Goal: Task Accomplishment & Management: Complete application form

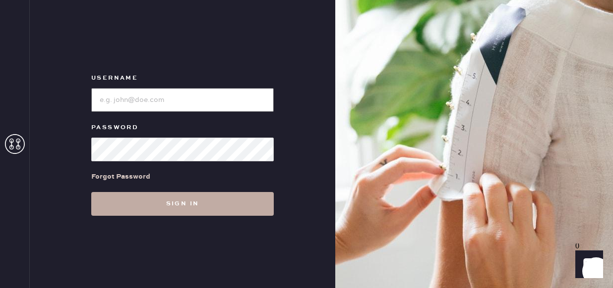
type input "reformationfillmore"
click at [173, 202] on button "Sign in" at bounding box center [182, 204] width 182 height 24
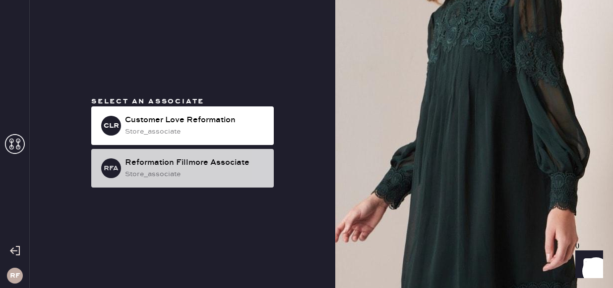
click at [215, 176] on div "store_associate" at bounding box center [195, 174] width 141 height 11
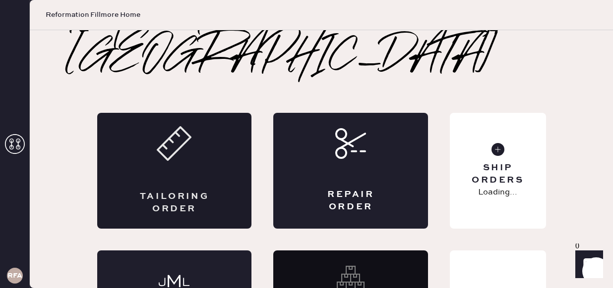
scroll to position [47, 0]
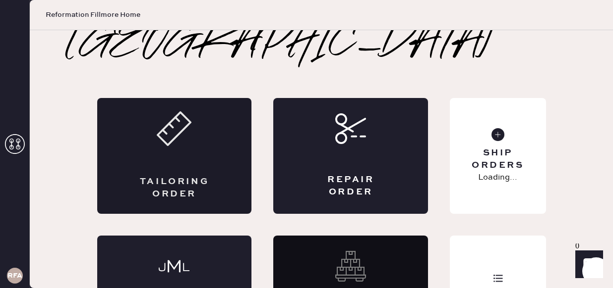
click at [188, 130] on div "Tailoring Order" at bounding box center [174, 156] width 155 height 116
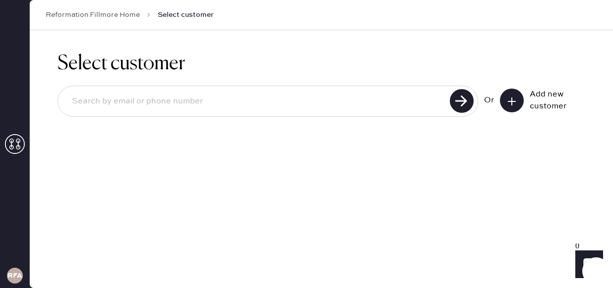
click at [508, 102] on icon at bounding box center [512, 102] width 10 height 10
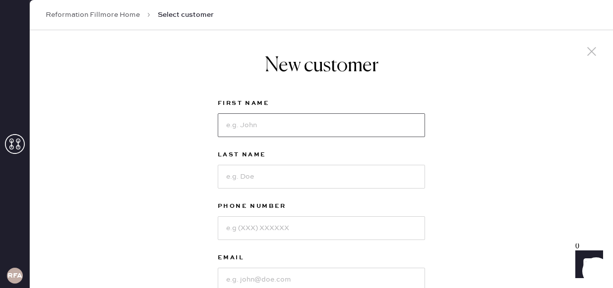
click at [317, 124] on input at bounding box center [321, 125] width 207 height 24
type input "[PERSON_NAME]"
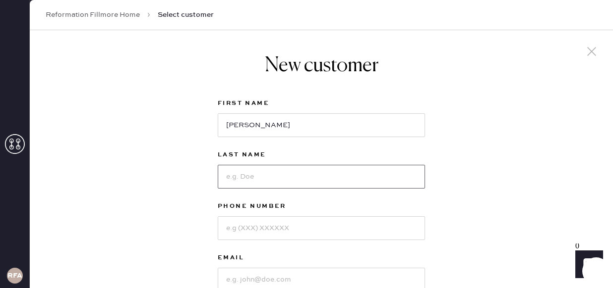
click at [283, 175] on input at bounding box center [321, 177] width 207 height 24
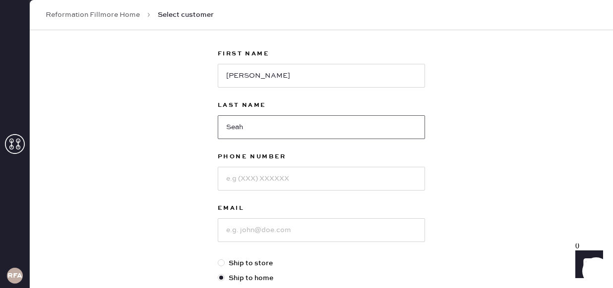
type input "Seah"
click at [270, 184] on input at bounding box center [321, 179] width 207 height 24
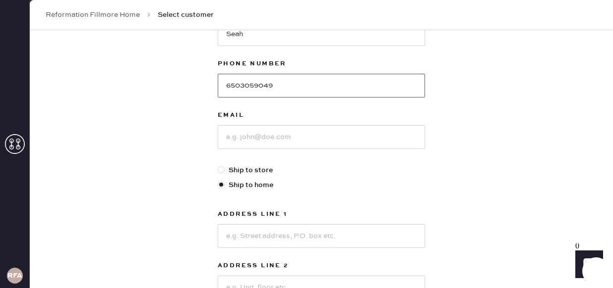
scroll to position [178, 0]
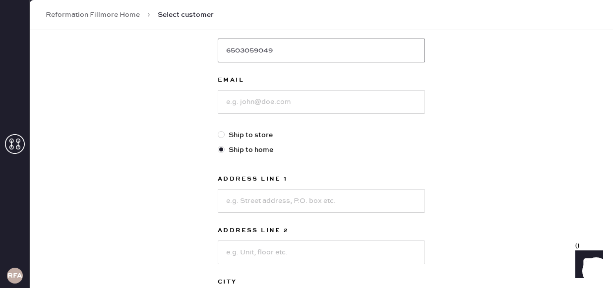
type input "6503059049"
click at [252, 110] on input at bounding box center [321, 102] width 207 height 24
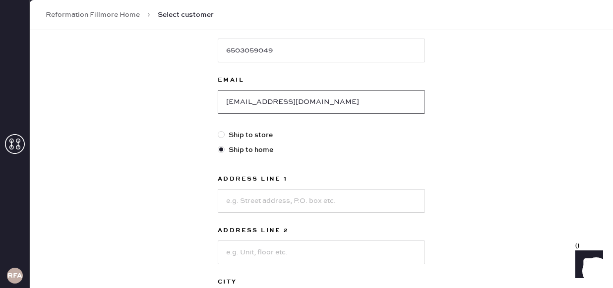
scroll to position [218, 0]
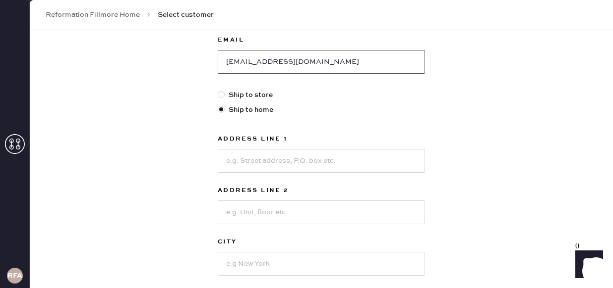
type input "[EMAIL_ADDRESS][DOMAIN_NAME]"
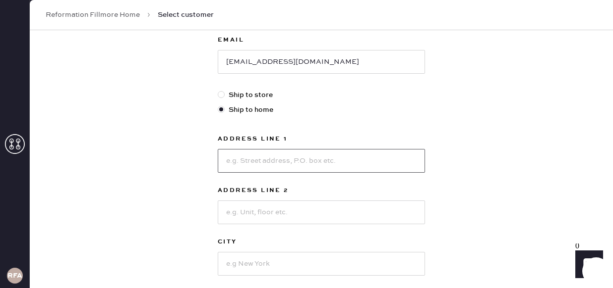
click at [294, 158] on input at bounding box center [321, 161] width 207 height 24
type input "[STREET_ADDRESS]"
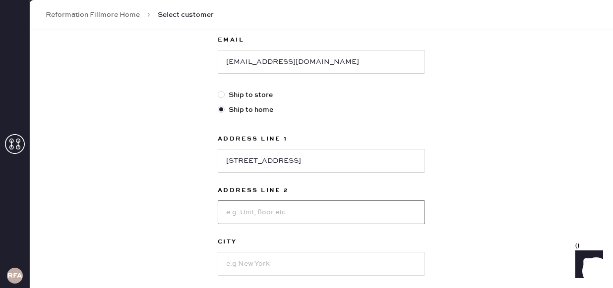
click at [296, 217] on input at bounding box center [321, 213] width 207 height 24
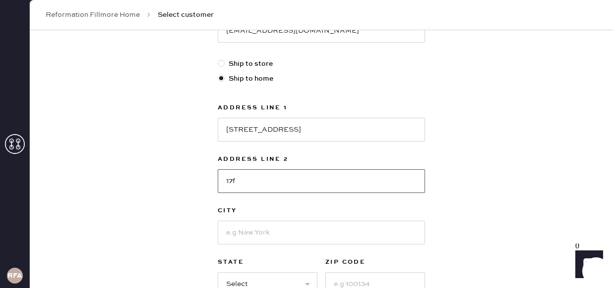
scroll to position [296, 0]
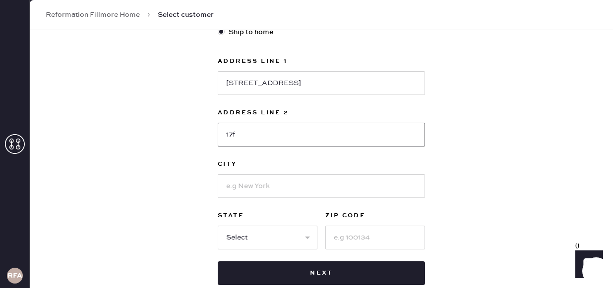
type input "17f"
click at [253, 185] on input at bounding box center [321, 186] width 207 height 24
click at [231, 185] on input "[GEOGRAPHIC_DATA]" at bounding box center [321, 186] width 207 height 24
click at [242, 185] on input "[GEOGRAPHIC_DATA]" at bounding box center [321, 186] width 207 height 24
click at [244, 185] on input "[GEOGRAPHIC_DATA]" at bounding box center [321, 186] width 207 height 24
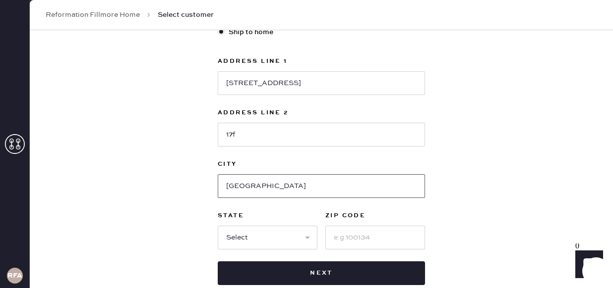
scroll to position [333, 0]
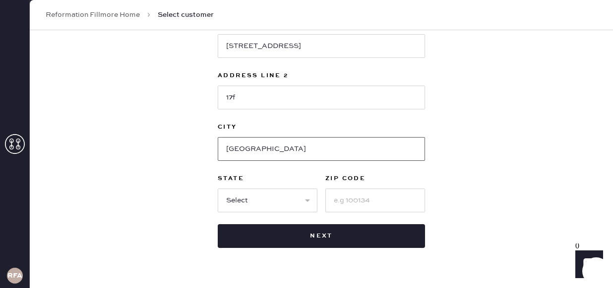
type input "[GEOGRAPHIC_DATA]"
click at [266, 202] on select "Select AK AL AR AZ CA CO CT [GEOGRAPHIC_DATA] DE FL [GEOGRAPHIC_DATA] HI [GEOGR…" at bounding box center [268, 201] width 100 height 24
select select "CA"
click at [218, 189] on select "Select AK AL AR AZ CA CO CT [GEOGRAPHIC_DATA] DE FL [GEOGRAPHIC_DATA] HI [GEOGR…" at bounding box center [268, 201] width 100 height 24
click at [351, 199] on input at bounding box center [375, 201] width 100 height 24
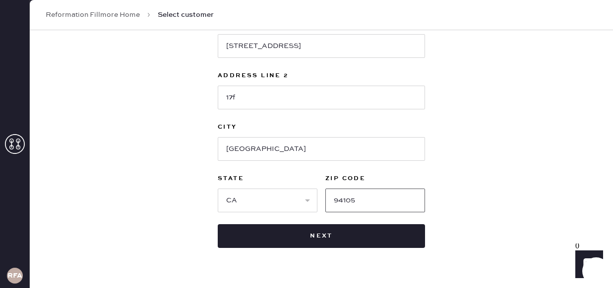
scroll to position [346, 0]
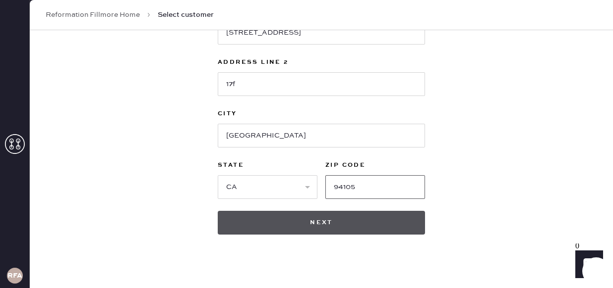
type input "94105"
click at [344, 212] on button "Next" at bounding box center [321, 223] width 207 height 24
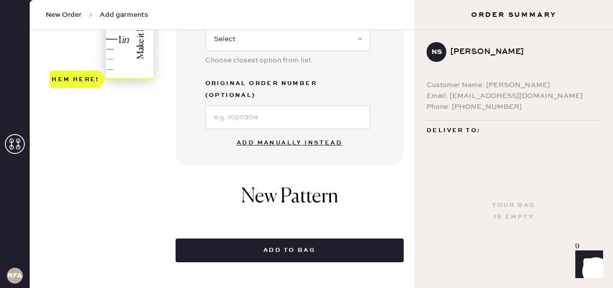
scroll to position [351, 0]
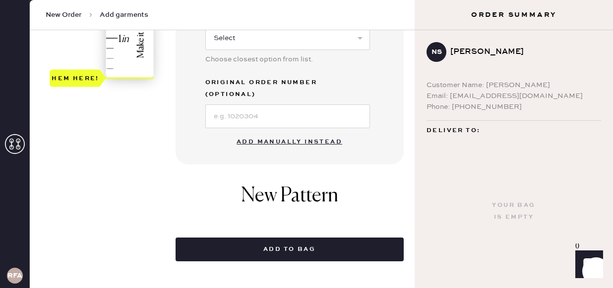
click at [279, 132] on button "Add manually instead" at bounding box center [288, 142] width 117 height 20
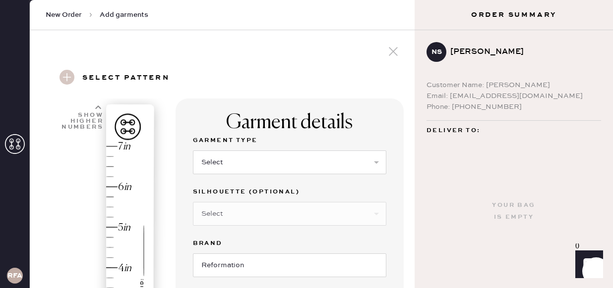
scroll to position [69, 0]
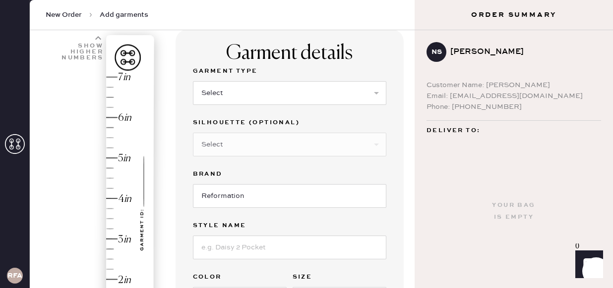
click at [95, 49] on div "Show higher numbers" at bounding box center [81, 52] width 43 height 18
click at [92, 45] on div "Show higher numbers" at bounding box center [81, 52] width 43 height 18
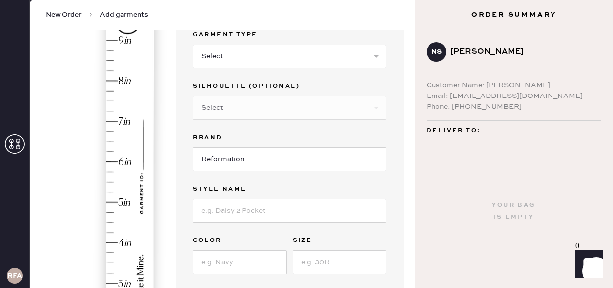
scroll to position [104, 0]
click at [106, 62] on div "Hem here!" at bounding box center [103, 184] width 106 height 292
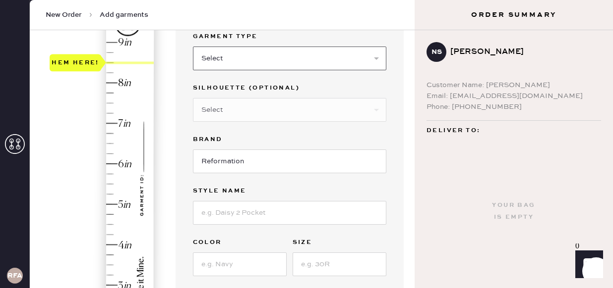
click at [248, 58] on select "Select Basic Skirt Jeans Leggings Pants Shorts Basic Sleeved Dress Basic Sleeve…" at bounding box center [289, 59] width 193 height 24
select select "6"
click at [193, 47] on select "Select Basic Skirt Jeans Leggings Pants Shorts Basic Sleeved Dress Basic Sleeve…" at bounding box center [289, 59] width 193 height 24
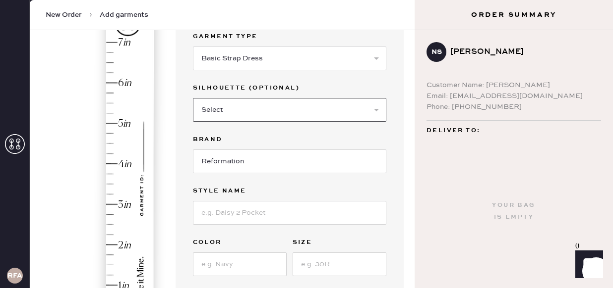
click at [233, 107] on select "Select Maxi Dress Midi Dress Mini Dress Other" at bounding box center [289, 110] width 193 height 24
select select "39"
click at [193, 98] on select "Select Maxi Dress Midi Dress Mini Dress Other" at bounding box center [289, 110] width 193 height 24
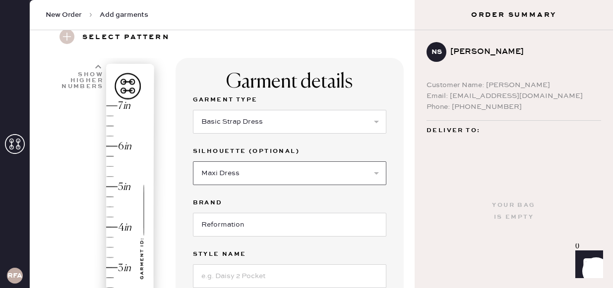
scroll to position [30, 0]
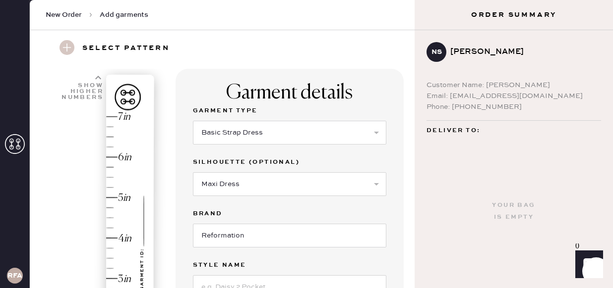
click at [95, 91] on div "Show higher numbers" at bounding box center [81, 92] width 43 height 18
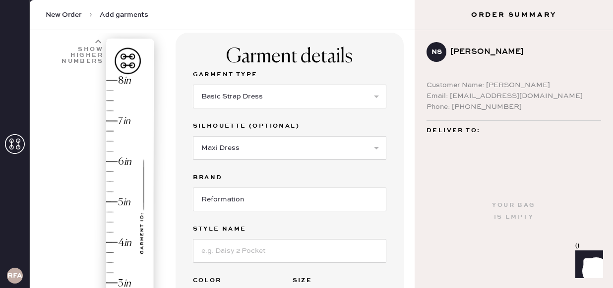
scroll to position [67, 0]
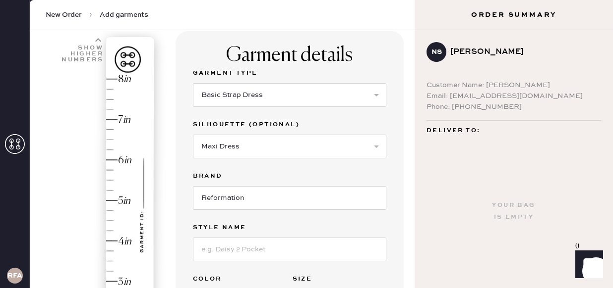
click at [97, 43] on div "Show higher numbers" at bounding box center [80, 49] width 46 height 24
type input "8.5"
click at [110, 100] on div "Hem here!" at bounding box center [103, 221] width 106 height 292
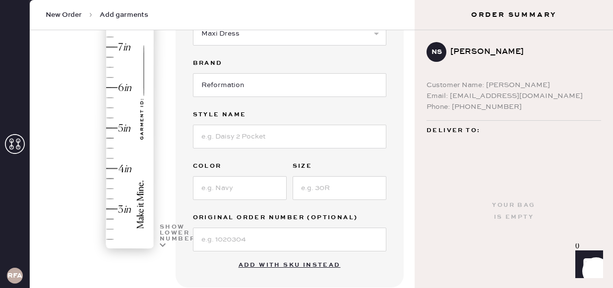
scroll to position [191, 0]
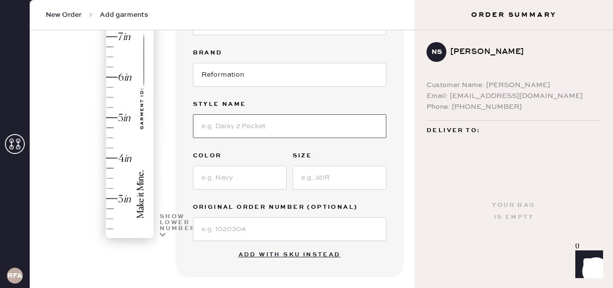
click at [238, 132] on input at bounding box center [289, 126] width 193 height 24
type input "Tripoli Dress"
click at [210, 178] on input at bounding box center [240, 178] width 94 height 24
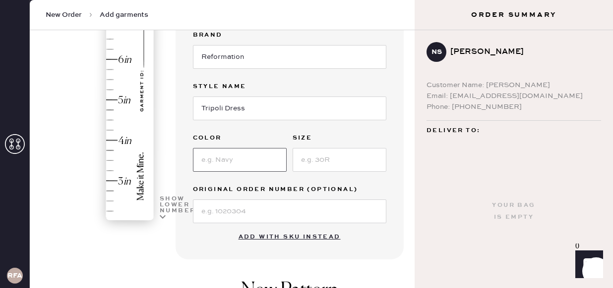
scroll to position [212, 0]
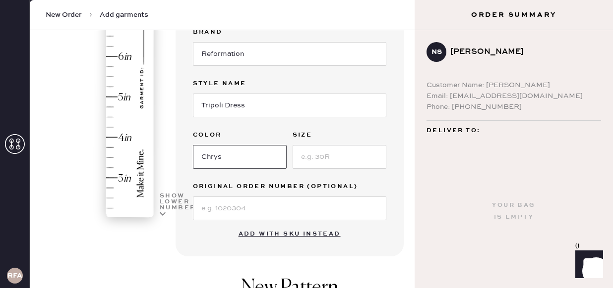
type input "Chrysanthemum"
click at [335, 155] on input at bounding box center [339, 157] width 94 height 24
type input "2"
click at [244, 200] on input at bounding box center [289, 209] width 193 height 24
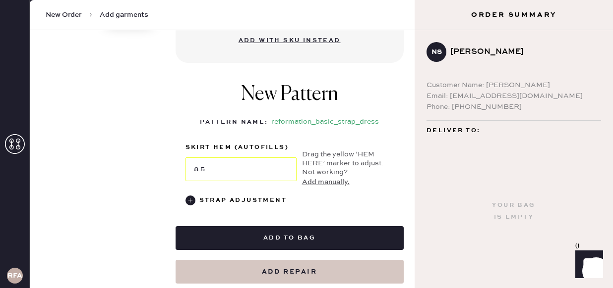
scroll to position [418, 0]
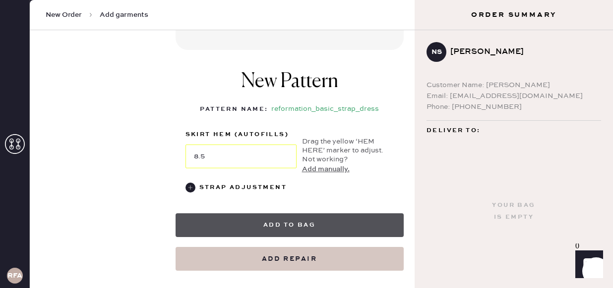
click at [253, 229] on button "Add to bag" at bounding box center [289, 226] width 228 height 24
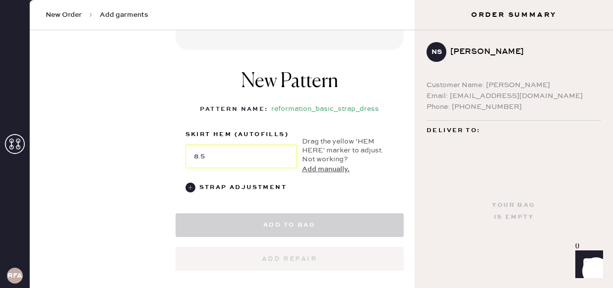
select select "6"
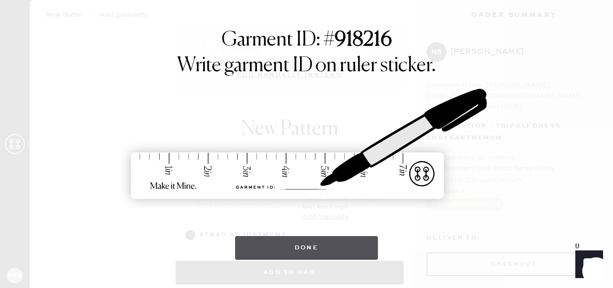
click at [315, 254] on button "Done" at bounding box center [306, 248] width 143 height 24
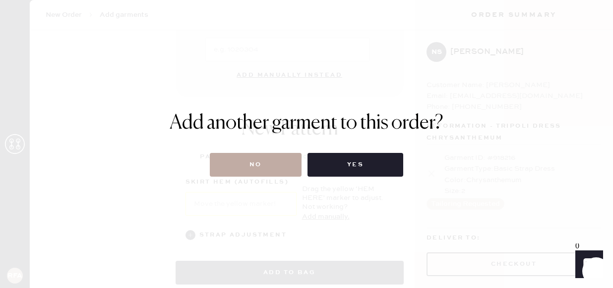
click at [276, 162] on button "No" at bounding box center [256, 165] width 92 height 24
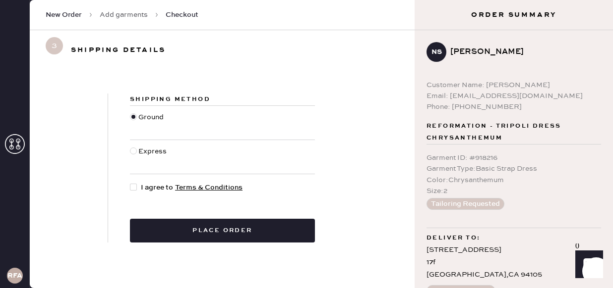
scroll to position [2, 0]
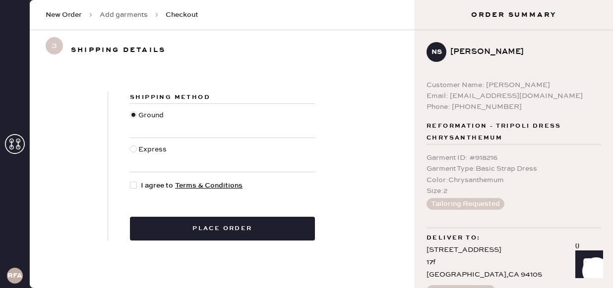
click at [136, 186] on div at bounding box center [133, 185] width 7 height 7
click at [130, 181] on input "I agree to Terms & Conditions" at bounding box center [130, 180] width 0 height 0
checkbox input "true"
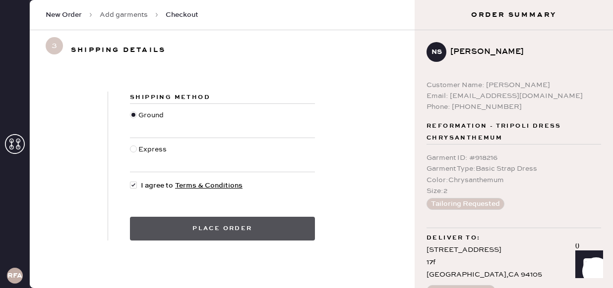
click at [275, 227] on button "Place order" at bounding box center [222, 229] width 185 height 24
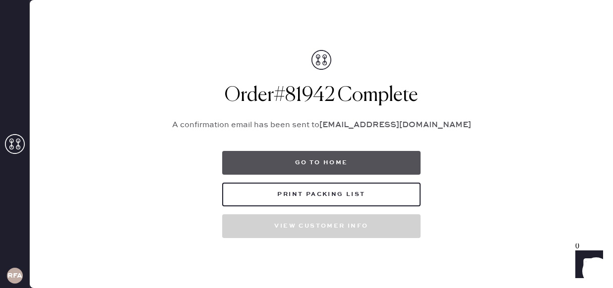
click at [318, 152] on button "Go to home" at bounding box center [321, 163] width 198 height 24
